Goal: Navigation & Orientation: Find specific page/section

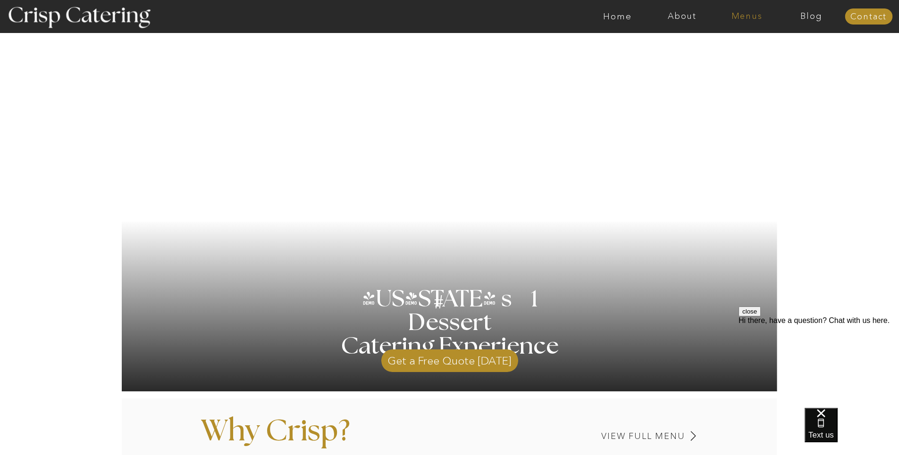
click at [748, 13] on nav "Menus" at bounding box center [746, 16] width 65 height 9
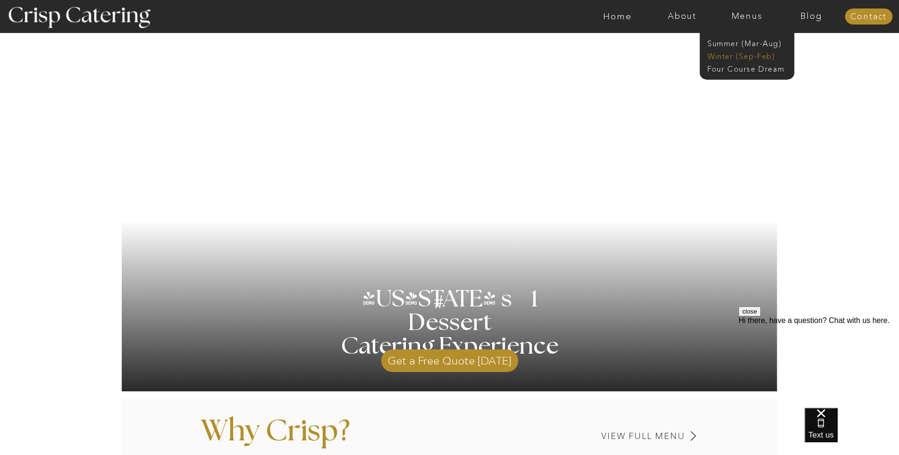
click at [731, 57] on nav "Winter (Sep-Feb)" at bounding box center [745, 55] width 77 height 9
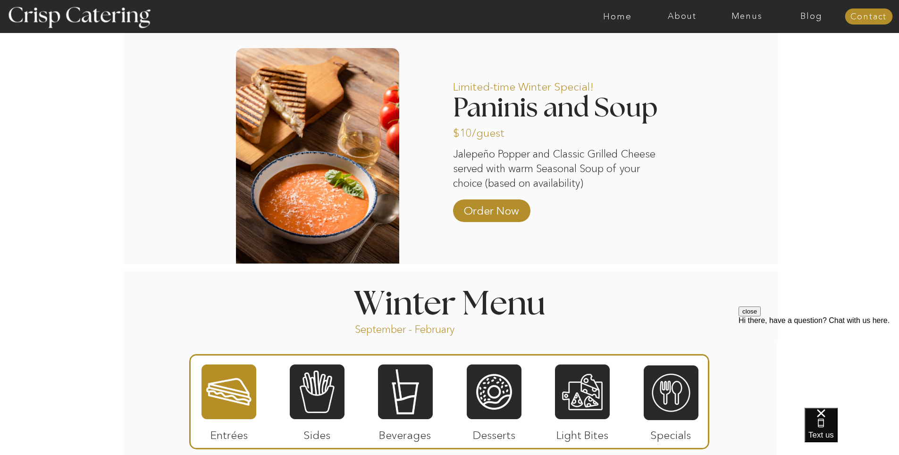
scroll to position [944, 0]
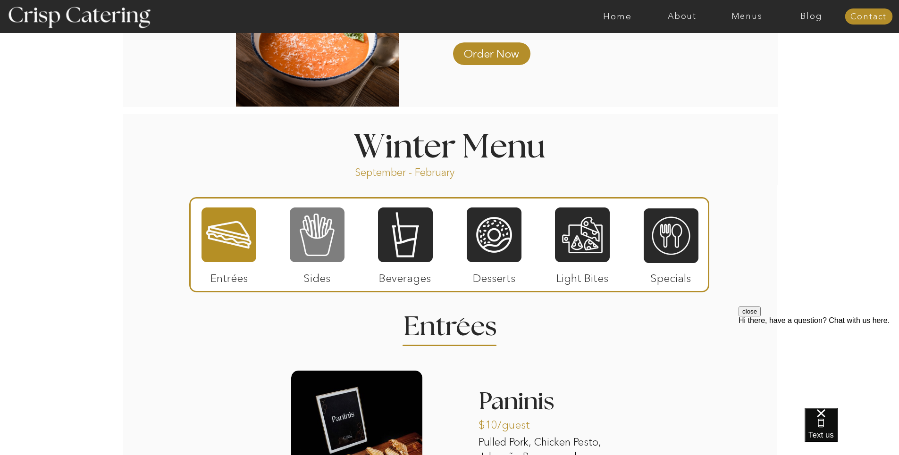
click at [325, 247] on div at bounding box center [317, 235] width 55 height 57
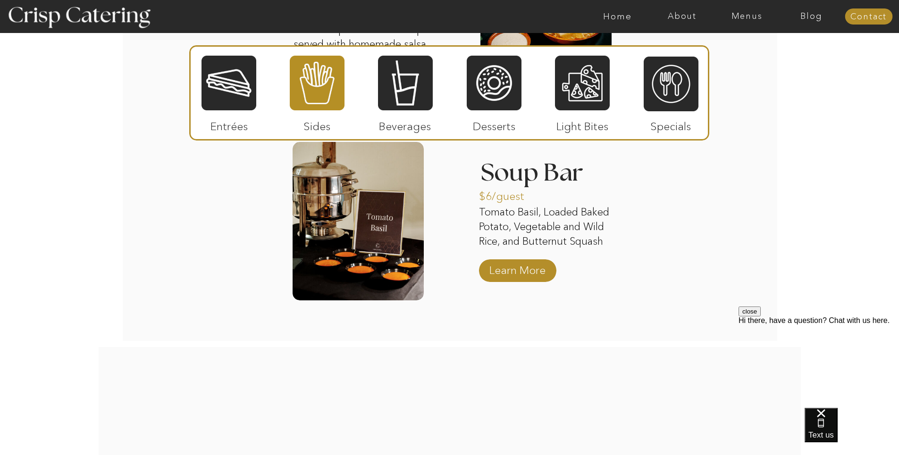
scroll to position [1887, 0]
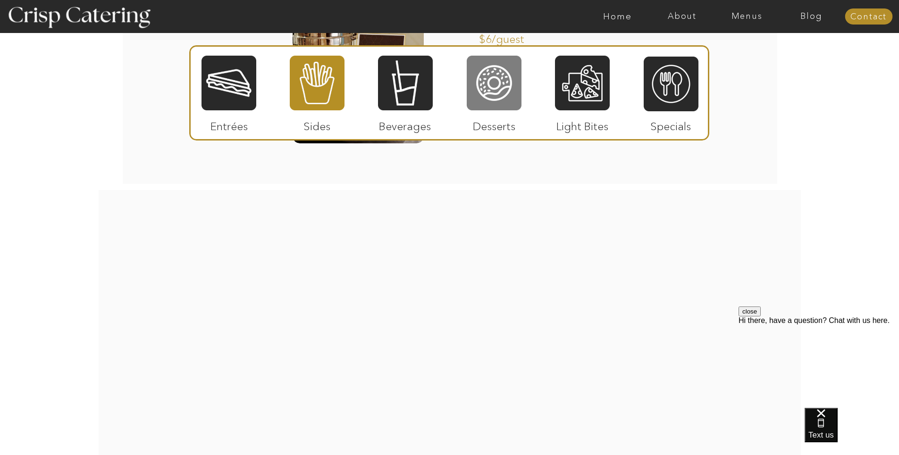
click at [495, 93] on div at bounding box center [494, 83] width 55 height 57
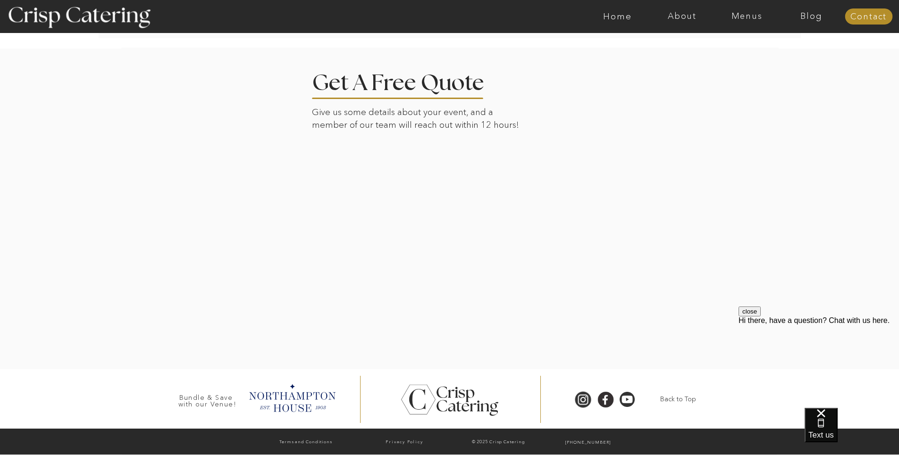
scroll to position [1693, 0]
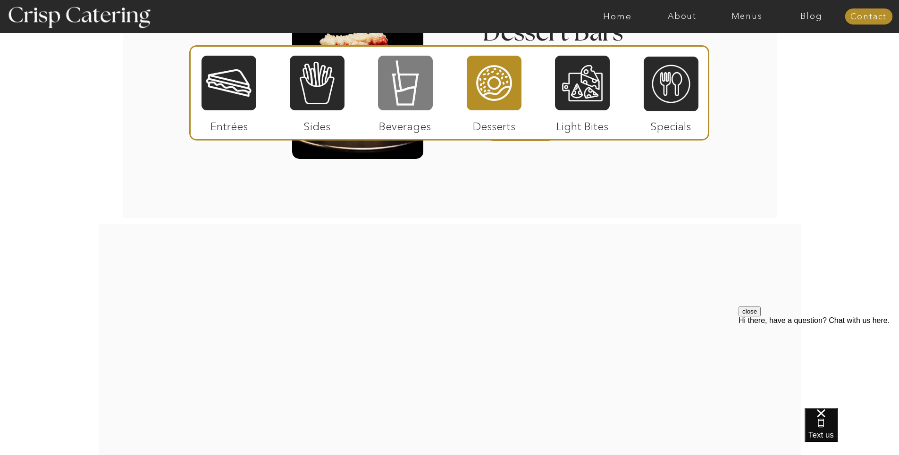
click at [425, 83] on div at bounding box center [405, 83] width 55 height 57
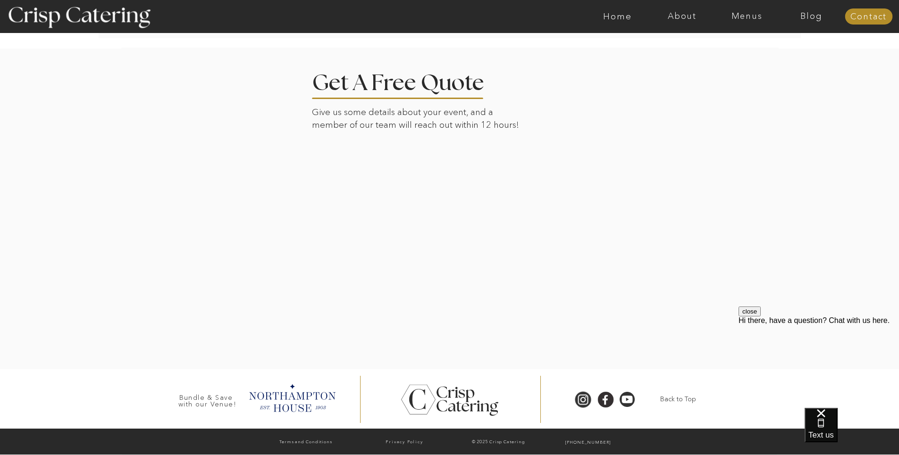
scroll to position [1350, 0]
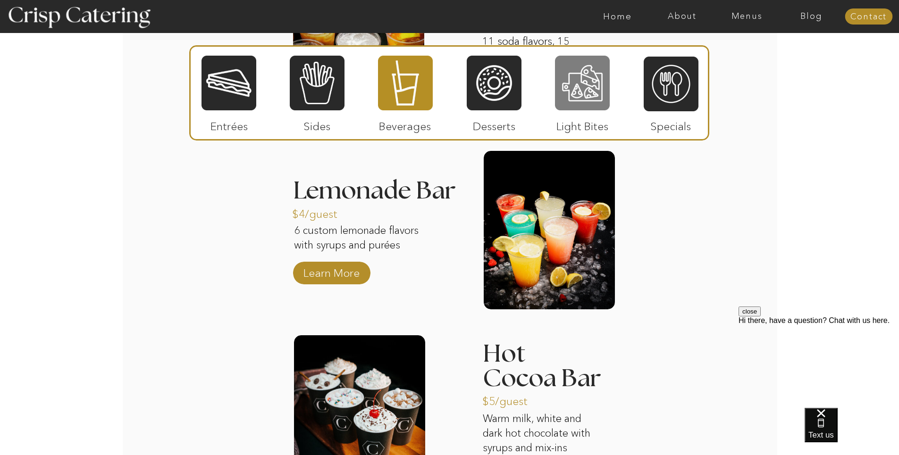
click at [599, 104] on div at bounding box center [582, 83] width 55 height 57
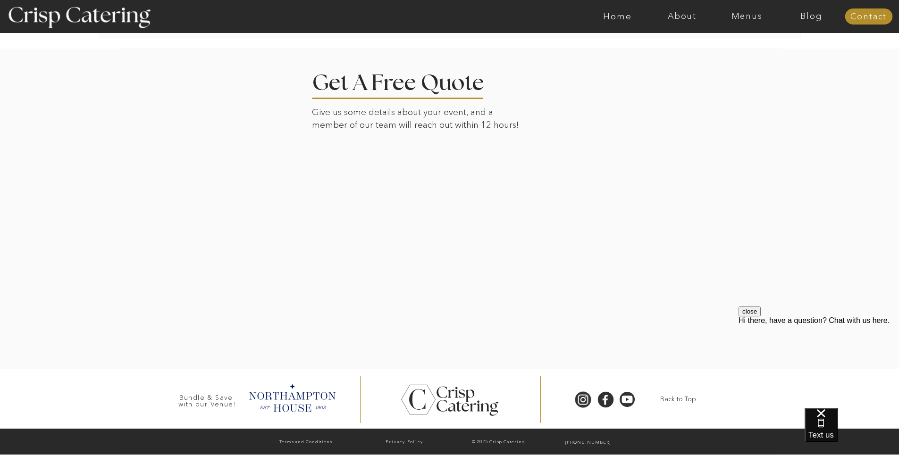
scroll to position [1158, 0]
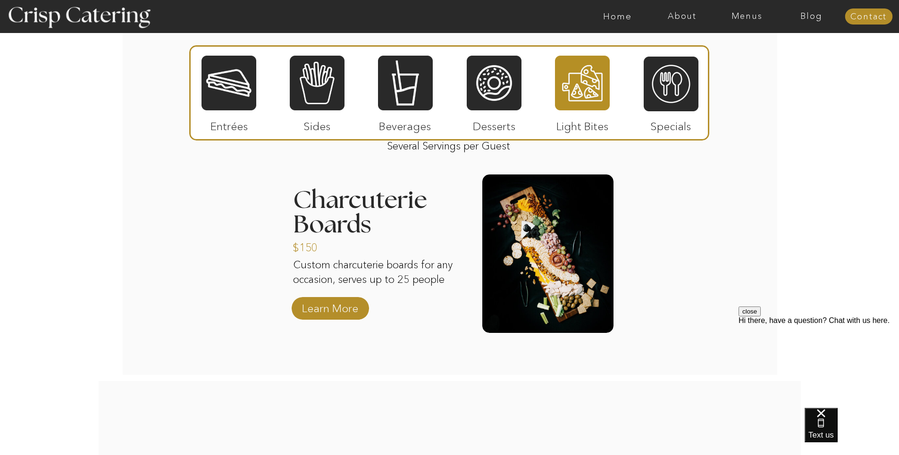
click at [675, 114] on p "Specials" at bounding box center [670, 123] width 63 height 27
click at [676, 108] on div at bounding box center [671, 84] width 55 height 57
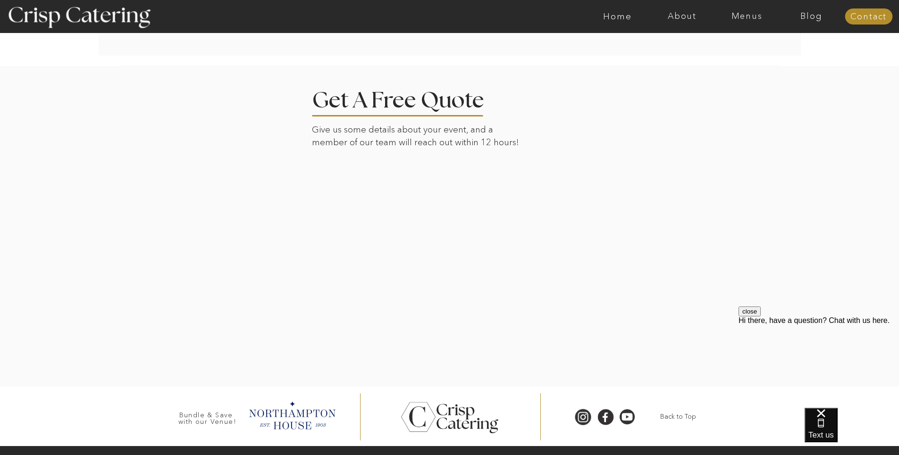
scroll to position [1001, 0]
